Goal: Task Accomplishment & Management: Complete application form

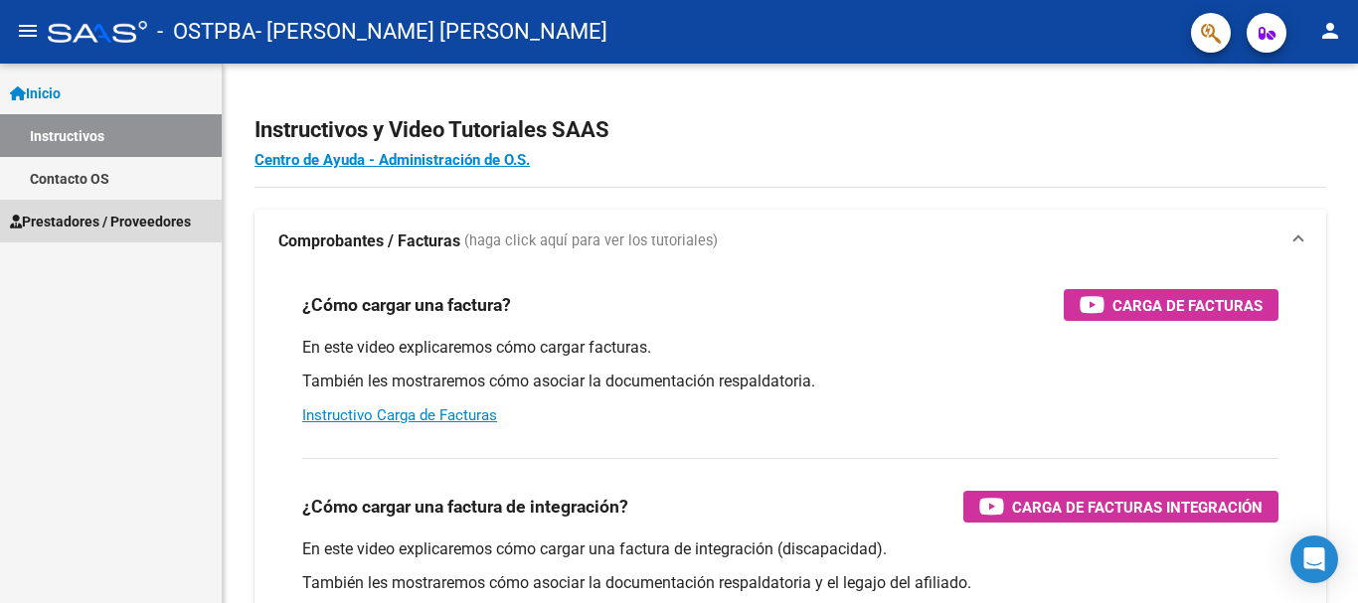
click at [71, 221] on span "Prestadores / Proveedores" at bounding box center [100, 222] width 181 height 22
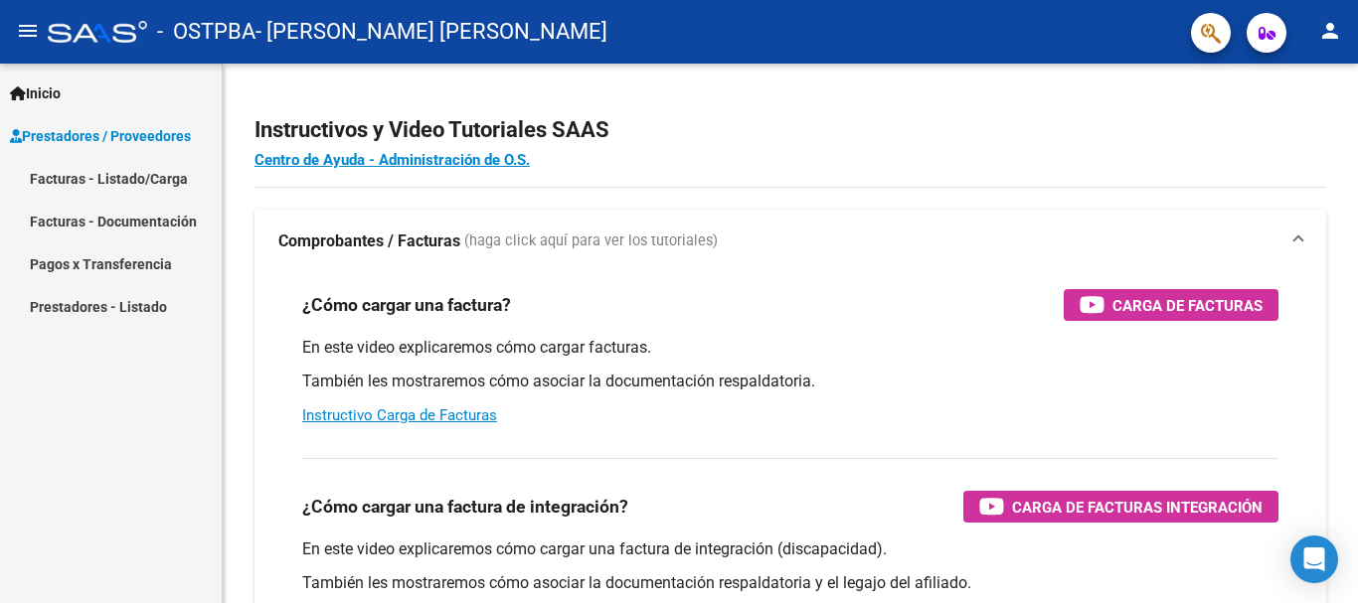
click at [74, 178] on link "Facturas - Listado/Carga" at bounding box center [111, 178] width 222 height 43
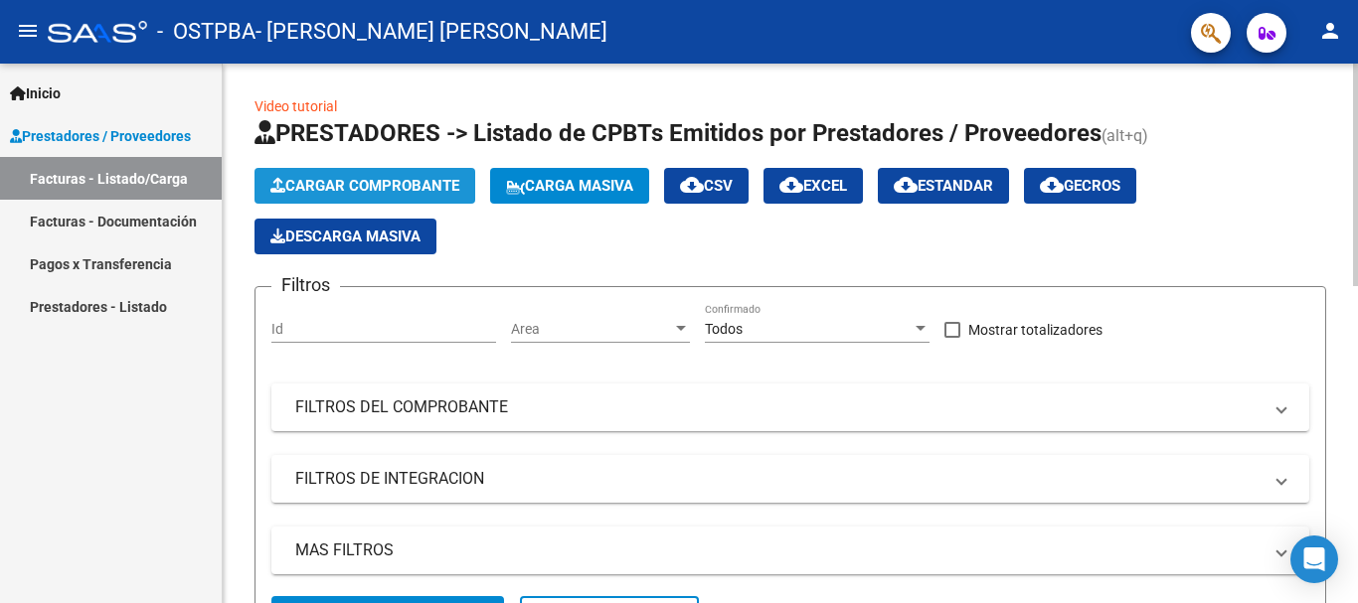
click at [416, 191] on span "Cargar Comprobante" at bounding box center [364, 186] width 189 height 18
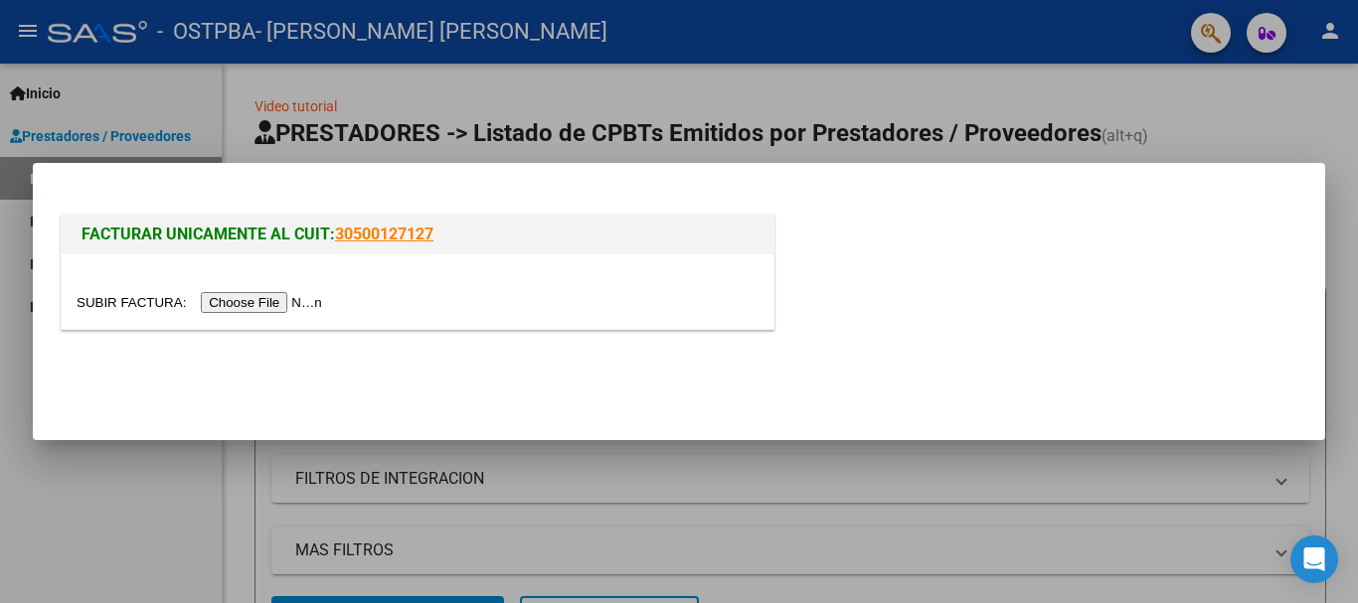
click at [301, 299] on input "file" at bounding box center [203, 302] width 252 height 21
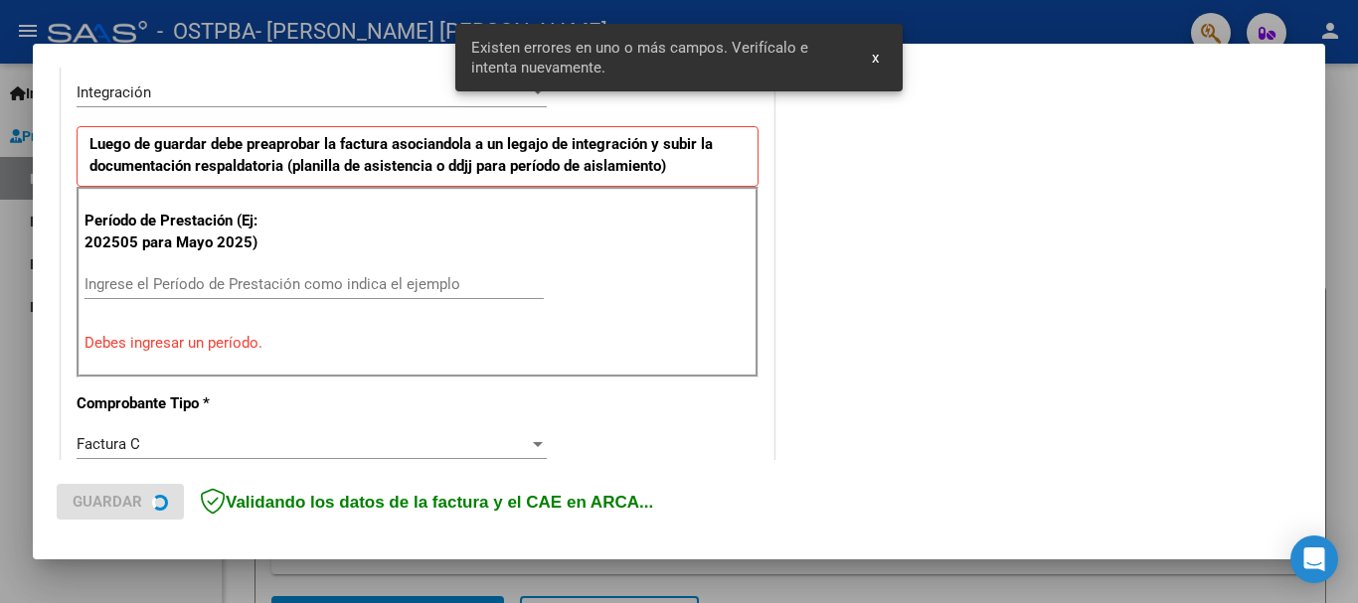
scroll to position [496, 0]
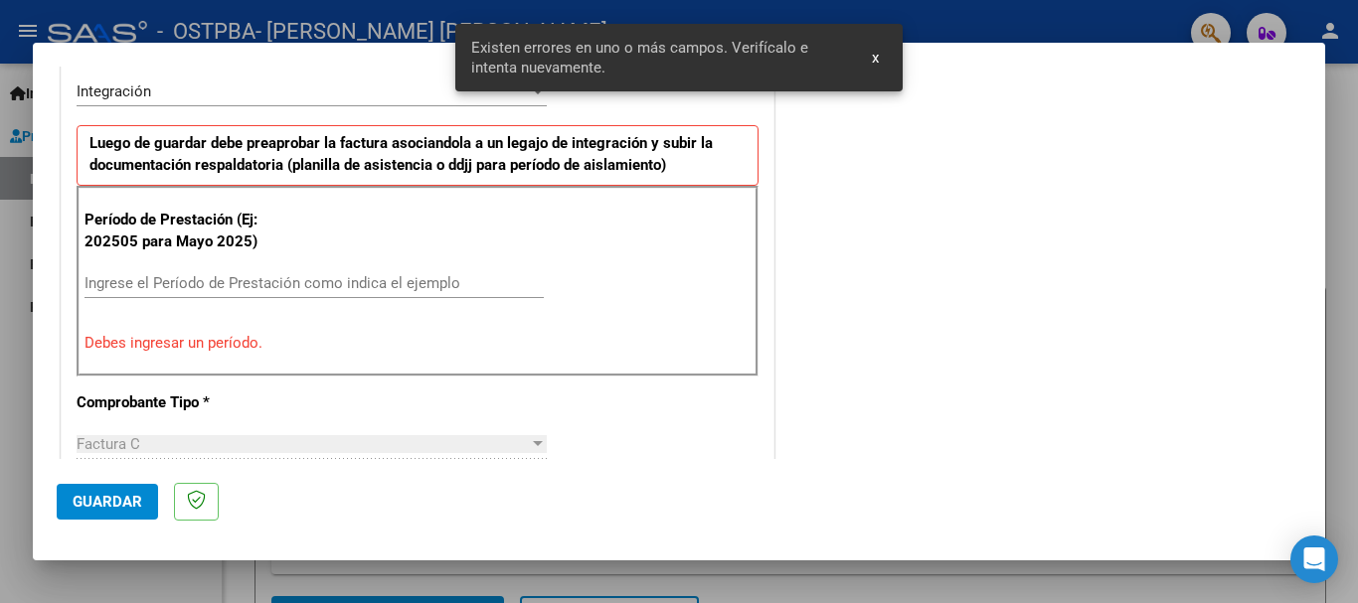
click at [391, 281] on input "Ingrese el Período de Prestación como indica el ejemplo" at bounding box center [314, 283] width 459 height 18
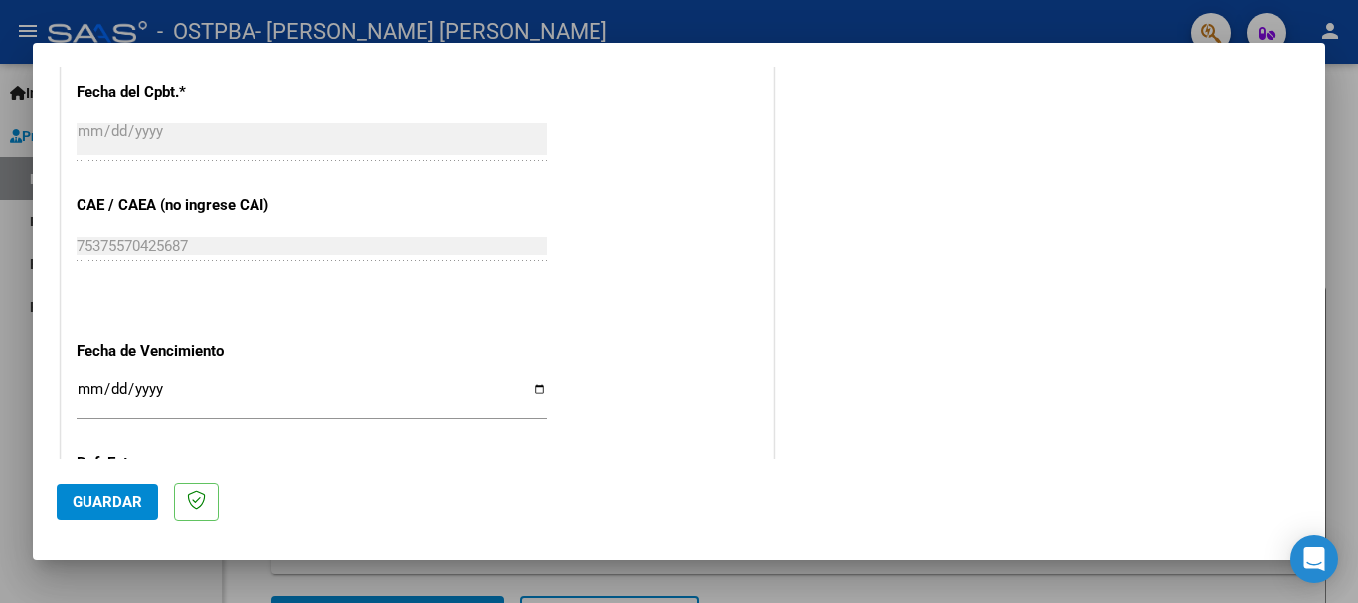
scroll to position [1291, 0]
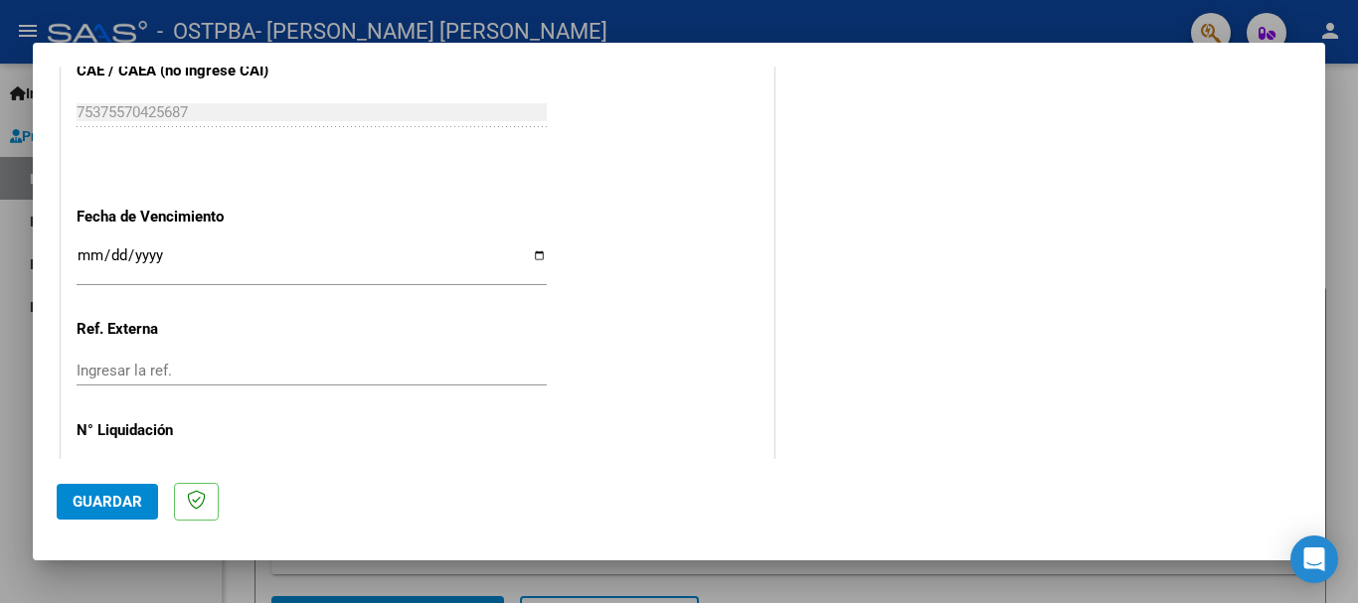
type input "202508"
click at [323, 249] on input "Ingresar la fecha" at bounding box center [312, 264] width 470 height 32
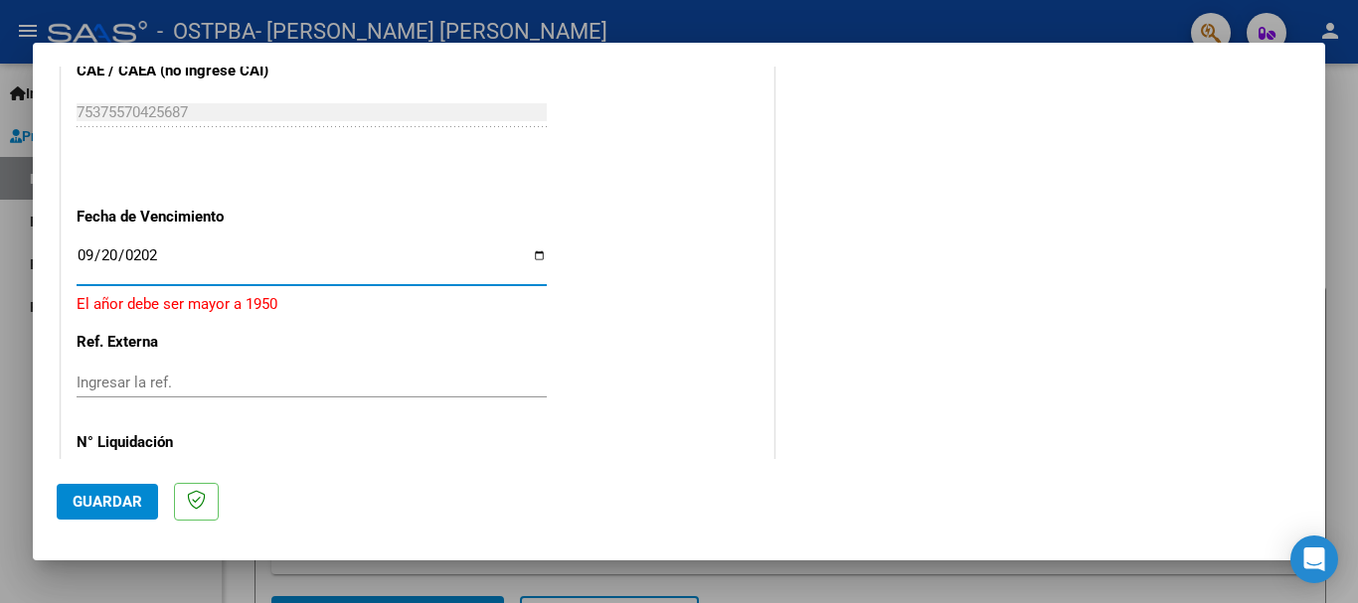
type input "[DATE]"
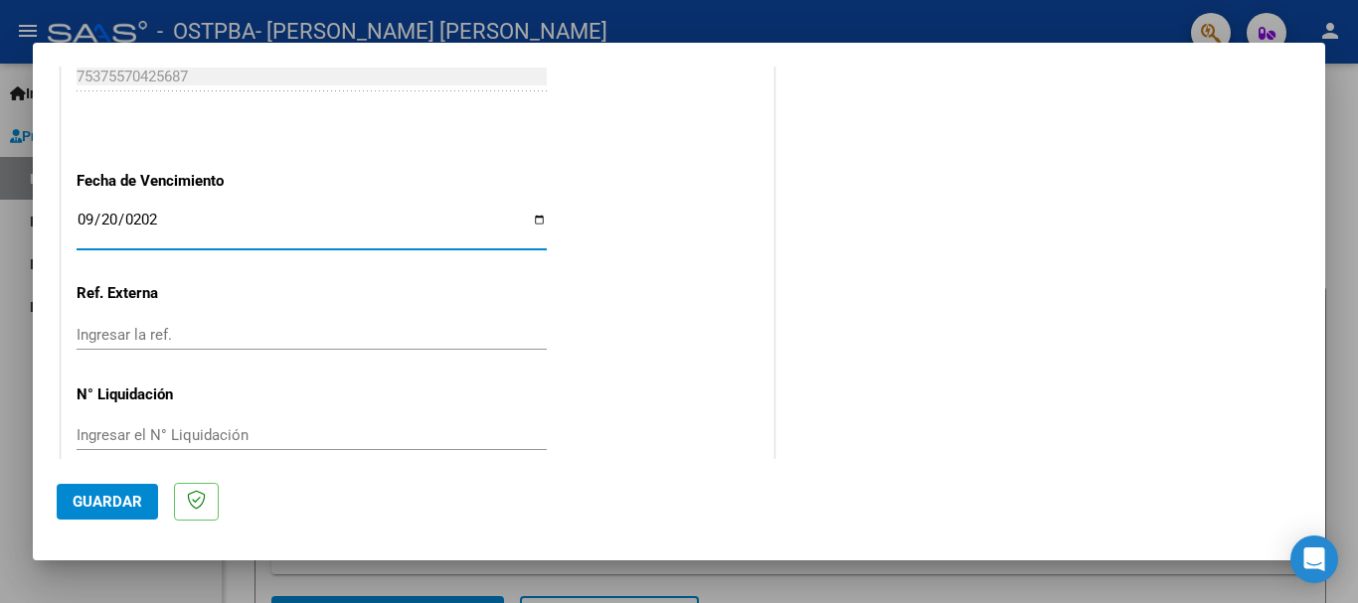
scroll to position [1357, 0]
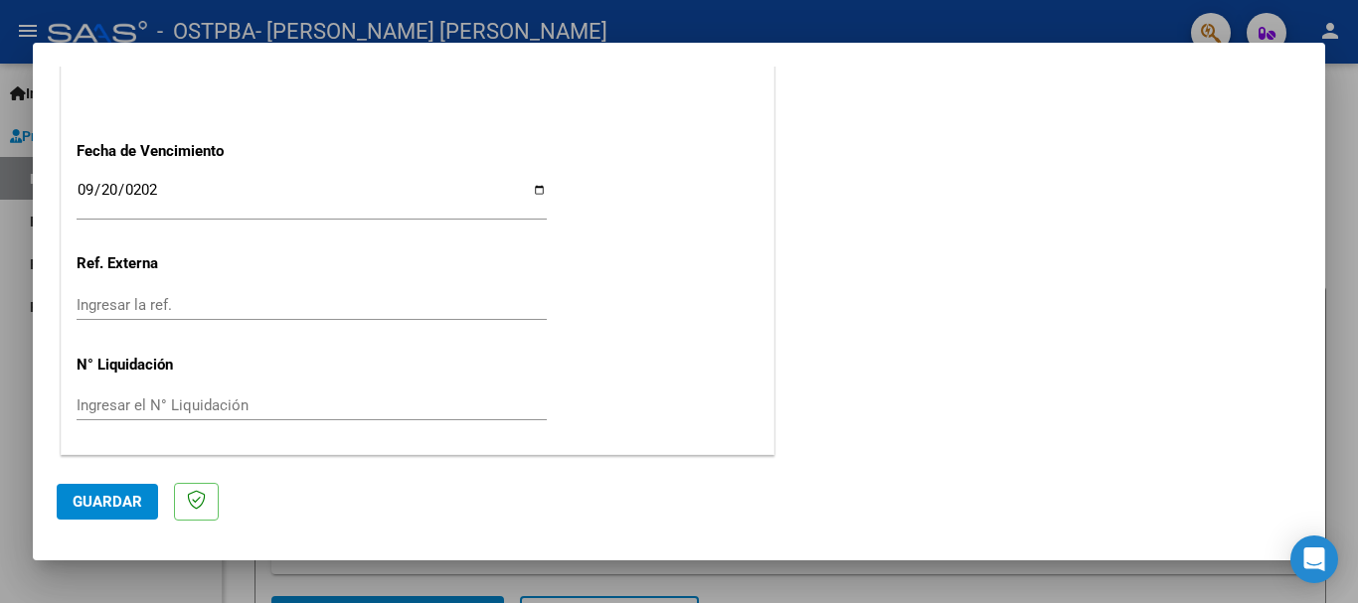
click at [132, 496] on span "Guardar" at bounding box center [108, 502] width 70 height 18
